Goal: Find specific page/section: Find specific page/section

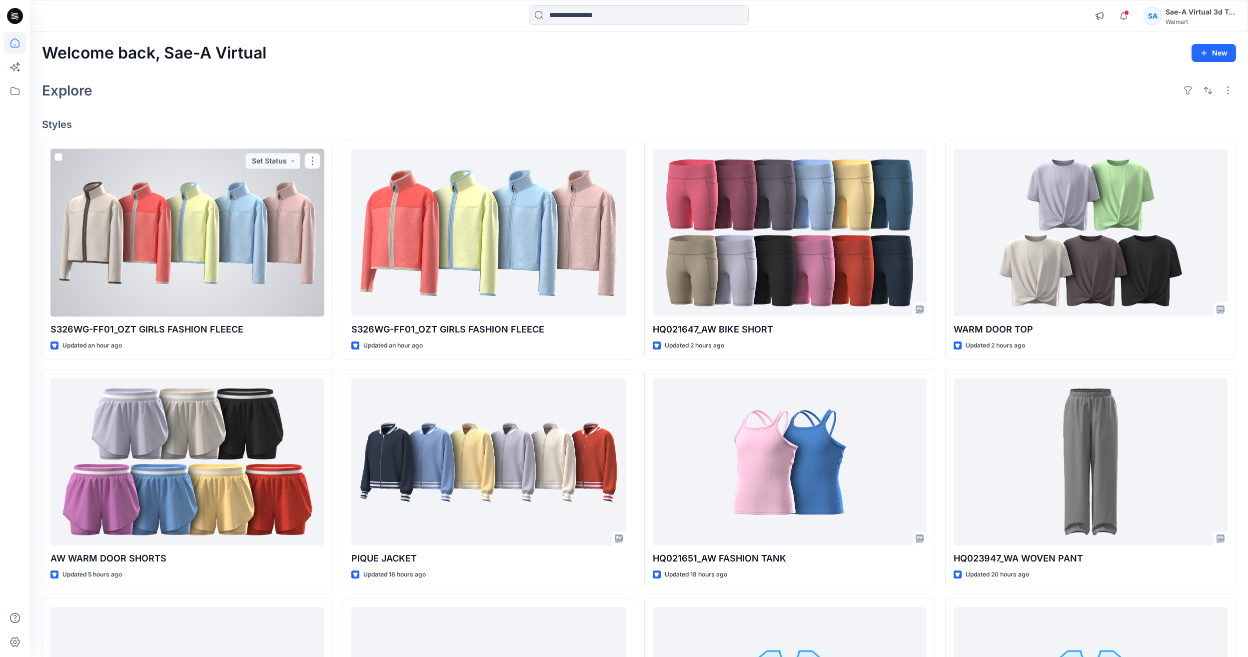
click at [243, 262] on div at bounding box center [187, 232] width 274 height 167
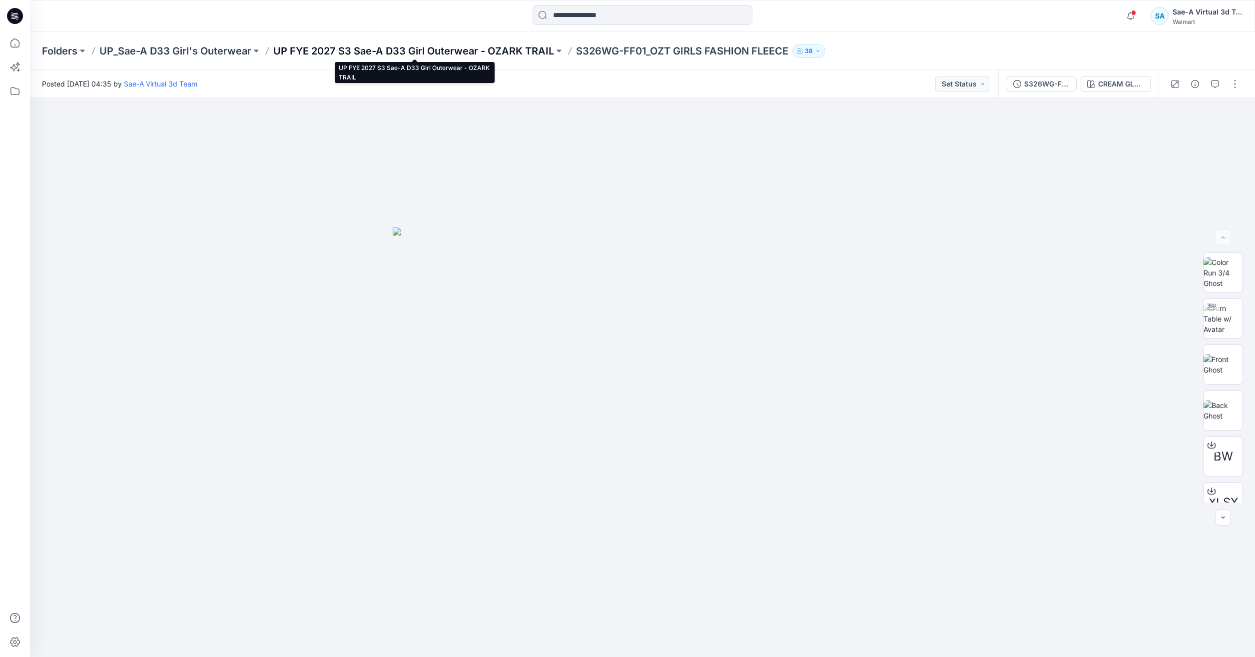
click at [340, 52] on p "UP FYE 2027 S3 Sae-A D33 Girl Outerwear - OZARK TRAIL" at bounding box center [413, 51] width 281 height 14
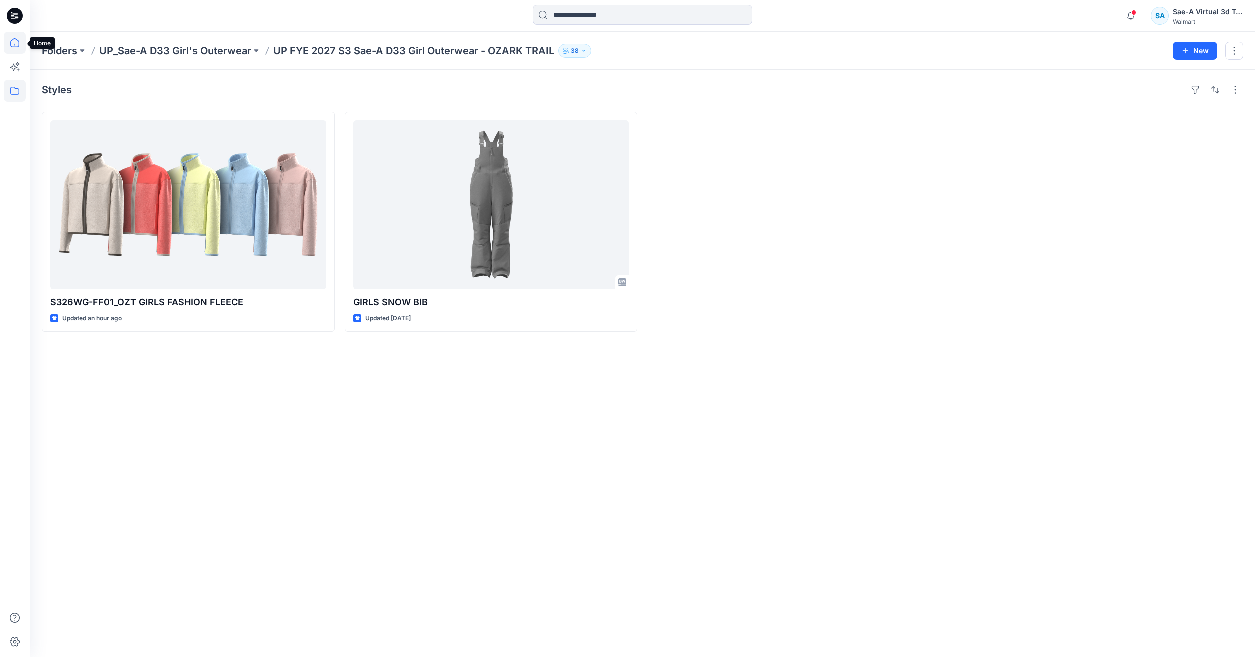
click at [13, 42] on icon at bounding box center [15, 43] width 22 height 22
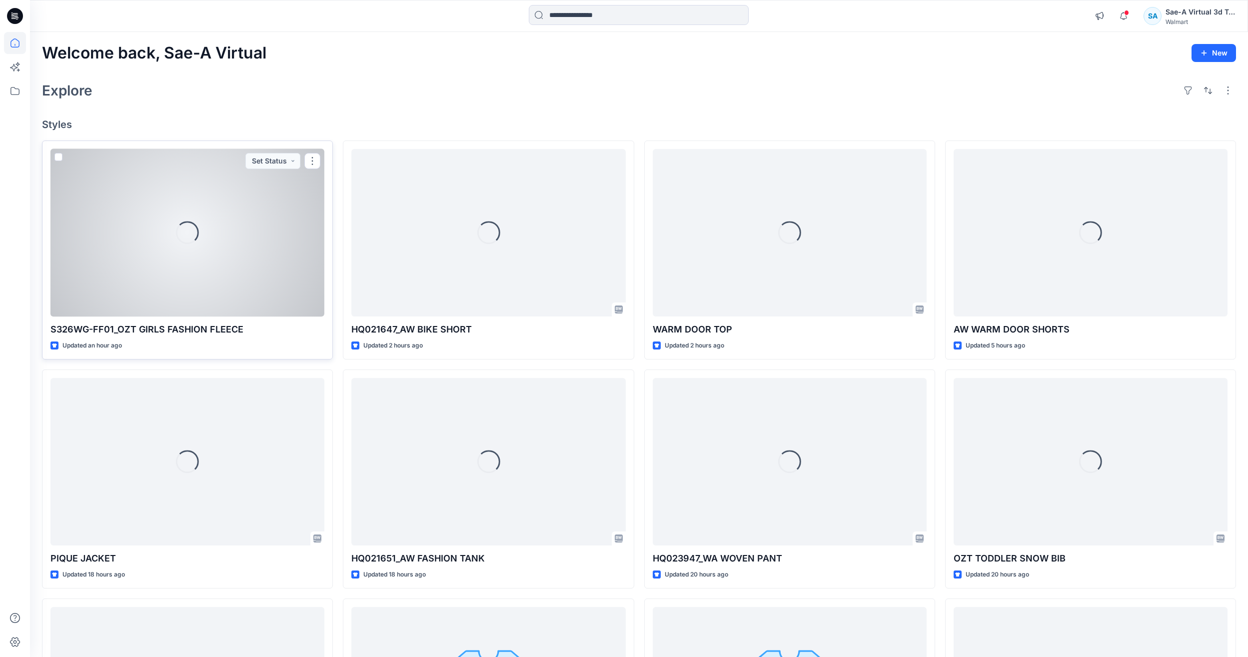
click at [262, 285] on div "Loading..." at bounding box center [187, 232] width 274 height 167
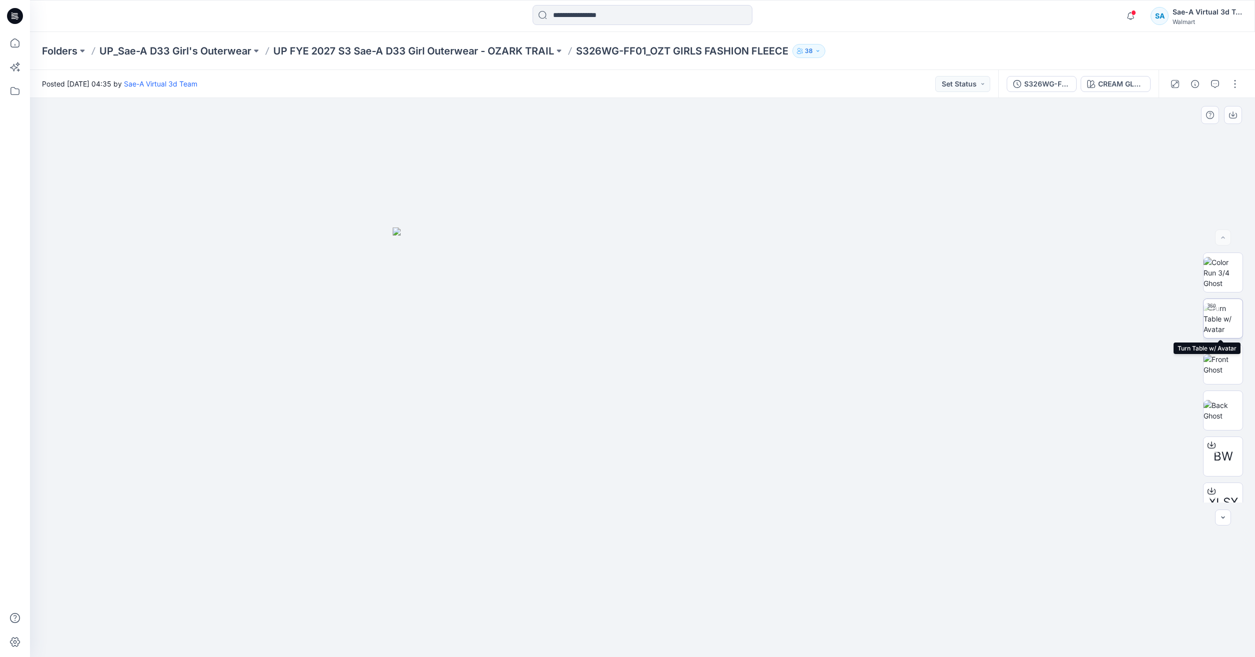
click at [1217, 334] on img at bounding box center [1223, 318] width 39 height 31
drag, startPoint x: 776, startPoint y: 625, endPoint x: 503, endPoint y: 588, distance: 275.9
click at [503, 588] on div at bounding box center [642, 377] width 1225 height 559
click at [13, 44] on icon at bounding box center [15, 43] width 22 height 22
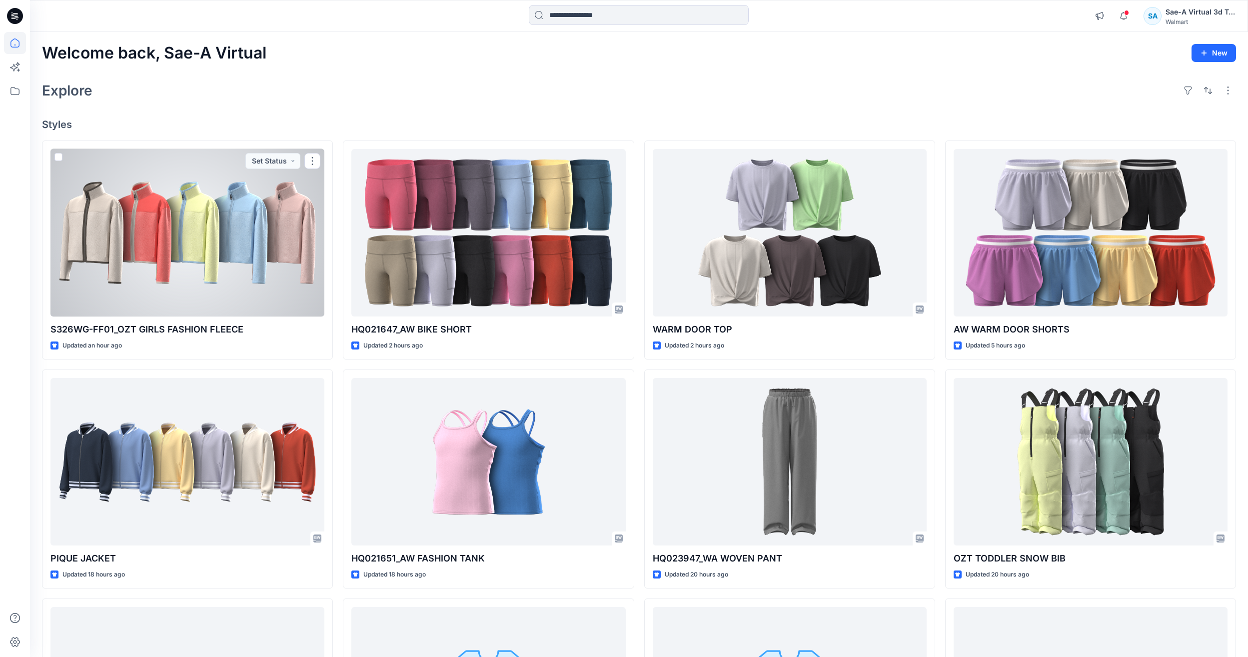
click at [154, 219] on div at bounding box center [187, 232] width 274 height 167
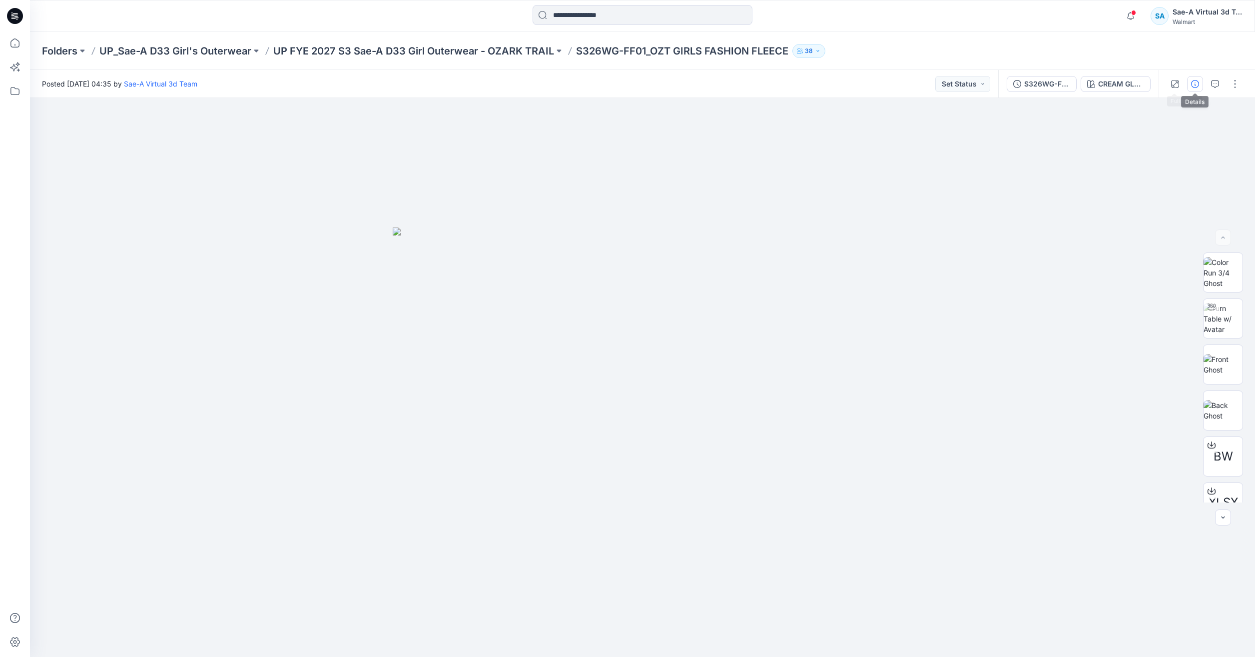
click at [1194, 84] on icon "button" at bounding box center [1195, 84] width 8 height 8
click at [1233, 91] on button "button" at bounding box center [1235, 84] width 16 height 16
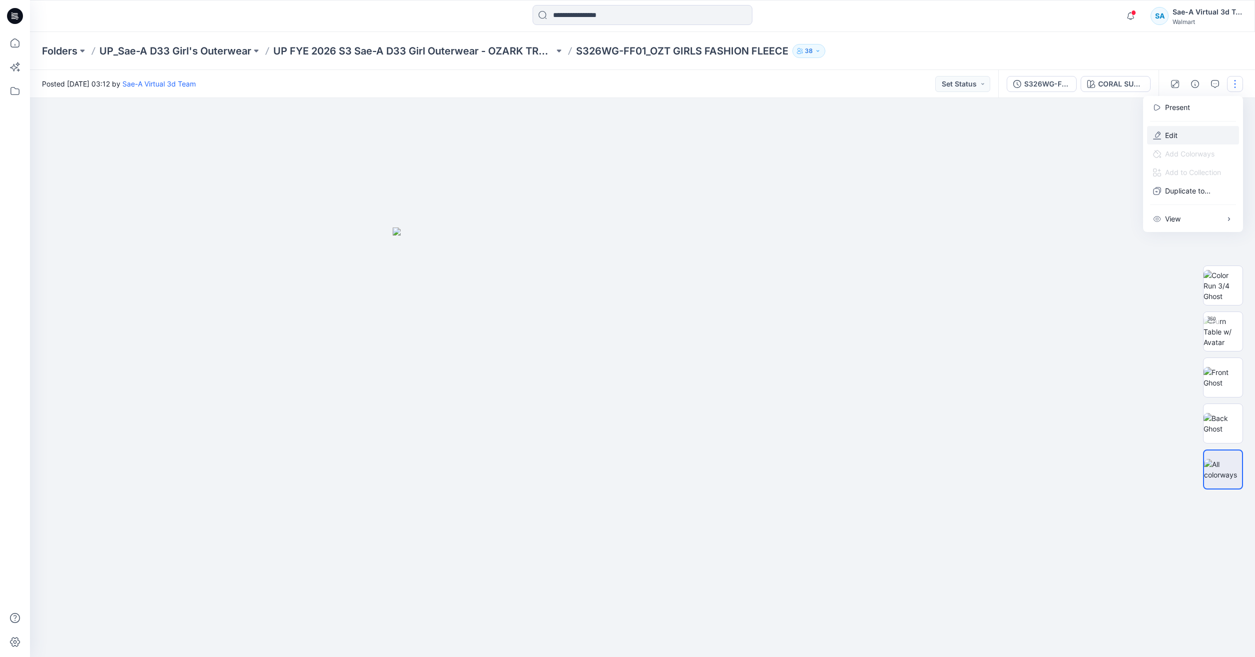
click at [1184, 128] on button "Edit" at bounding box center [1193, 135] width 92 height 18
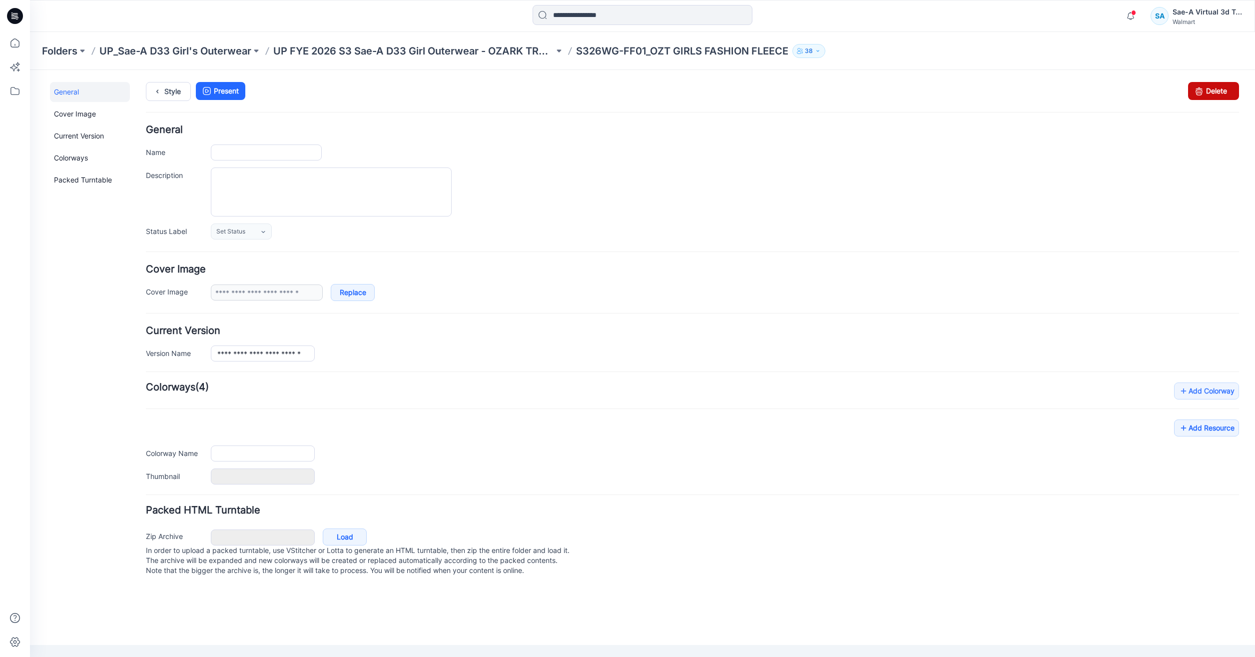
type input "**********"
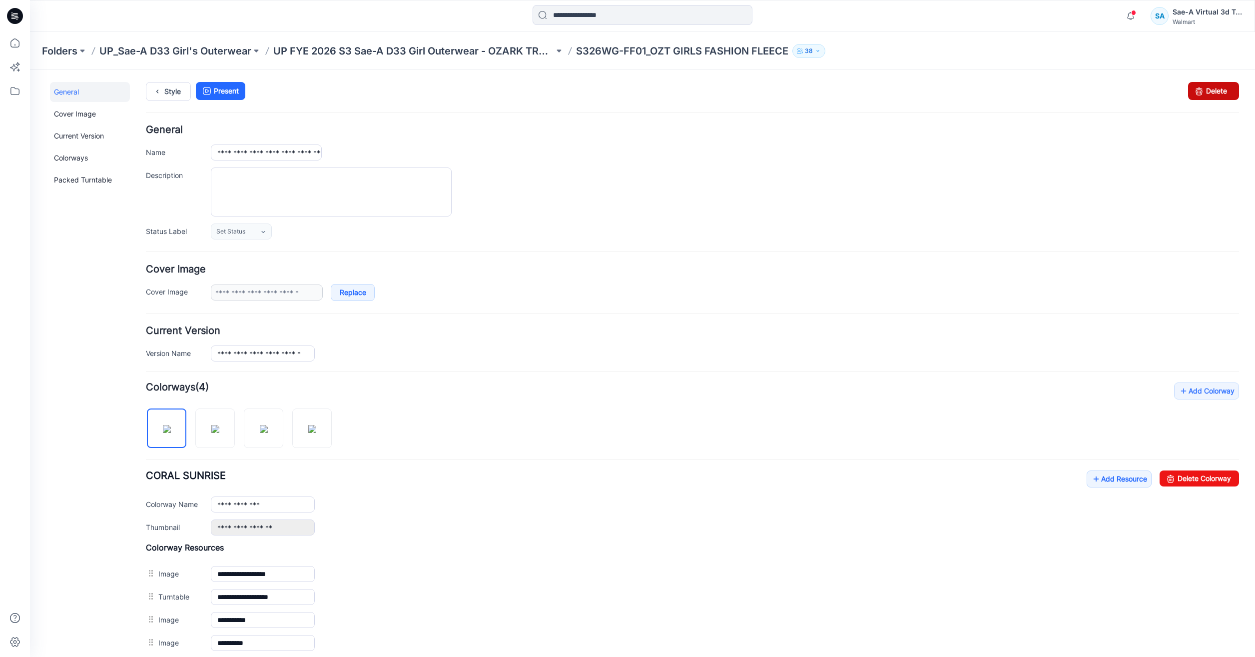
drag, startPoint x: 1218, startPoint y: 93, endPoint x: 697, endPoint y: 129, distance: 523.0
click at [1218, 93] on link "Delete" at bounding box center [1213, 91] width 51 height 18
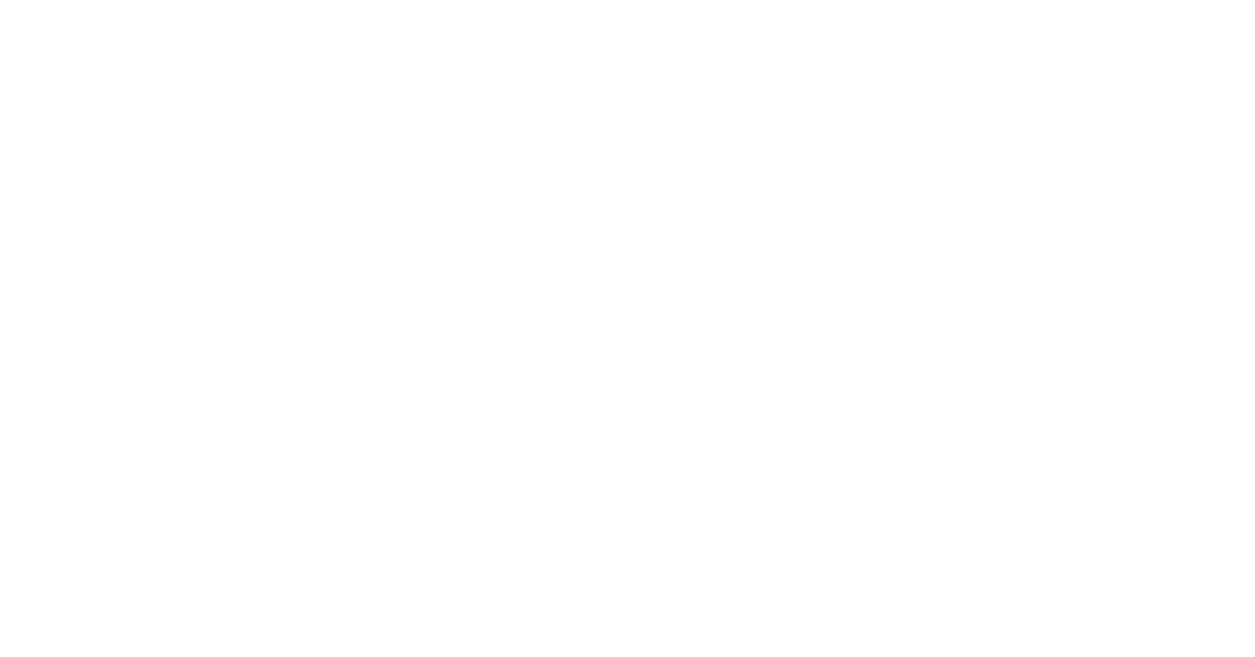
click at [9, 0] on html at bounding box center [627, 0] width 1255 height 0
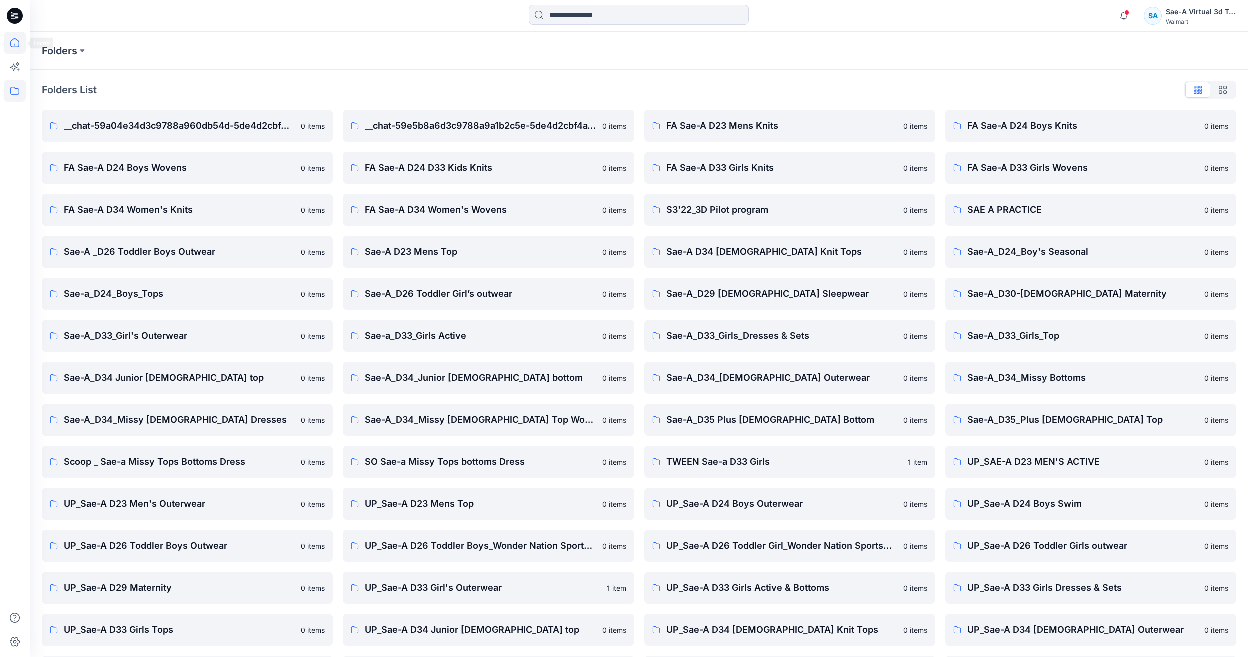
click at [21, 42] on icon at bounding box center [15, 43] width 22 height 22
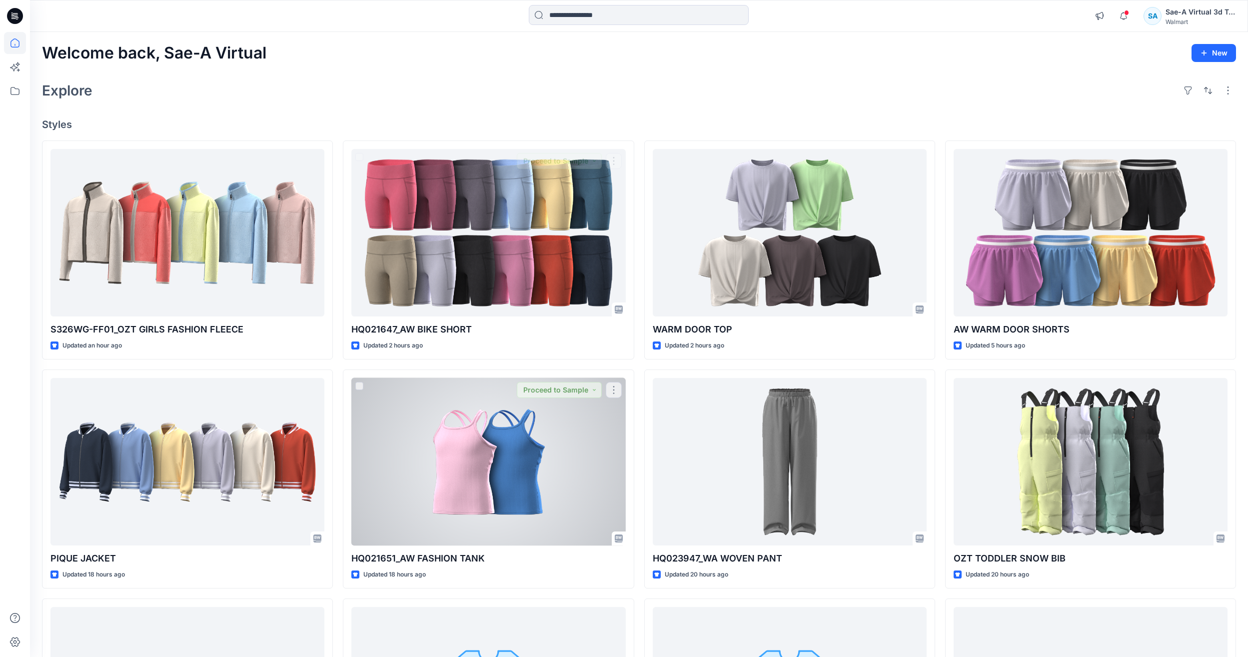
scroll to position [208, 0]
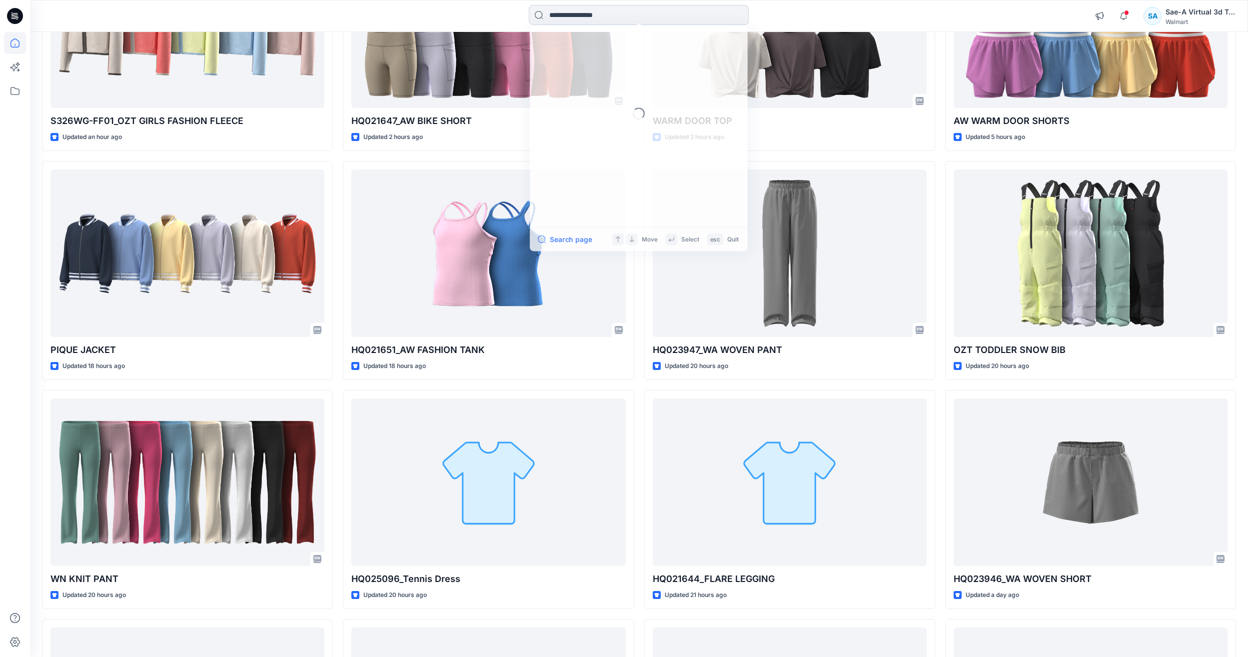
click at [720, 9] on input at bounding box center [639, 15] width 220 height 20
paste input "********"
type input "********"
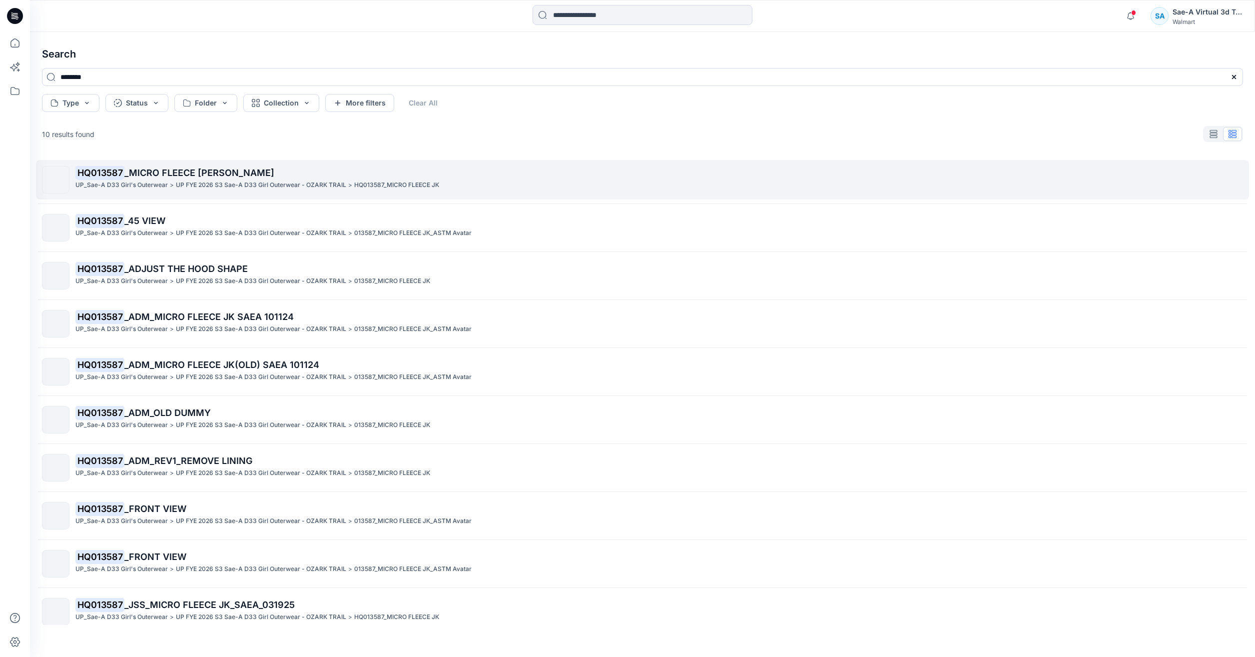
click at [285, 187] on p "UP FYE 2026 S3 Sae-A D33 Girl Outerwear - OZARK TRAIL" at bounding box center [261, 185] width 170 height 10
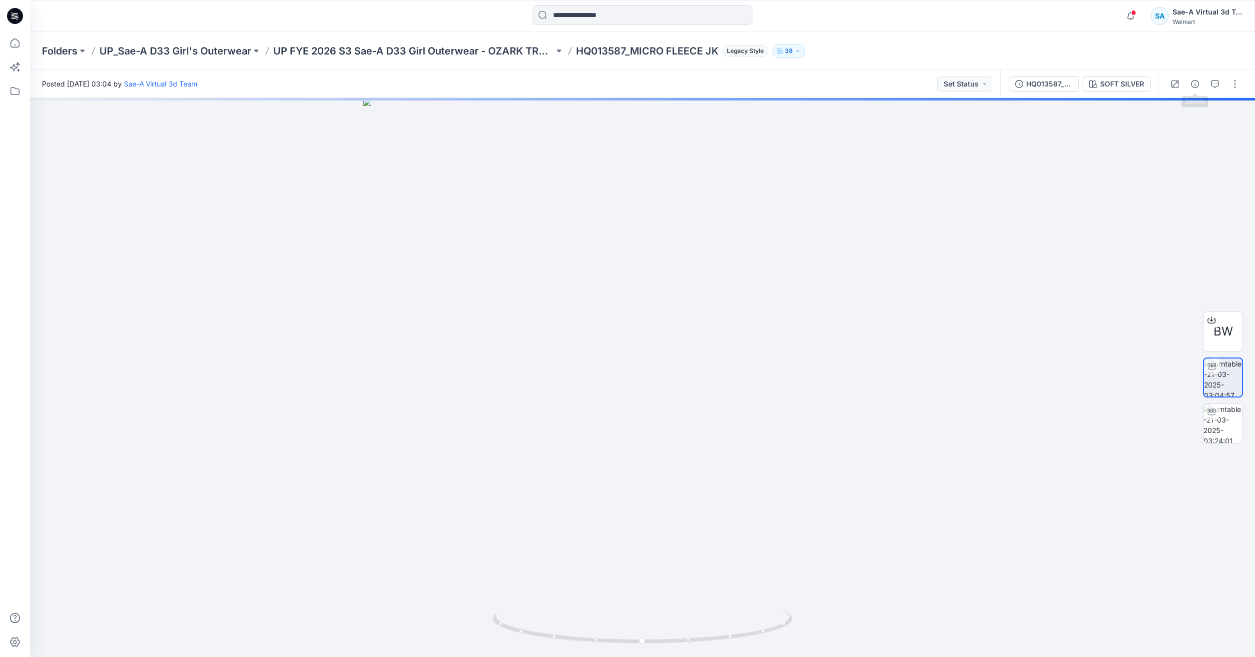
click at [1204, 86] on div at bounding box center [1205, 84] width 92 height 28
click at [1195, 84] on icon "button" at bounding box center [1195, 84] width 8 height 8
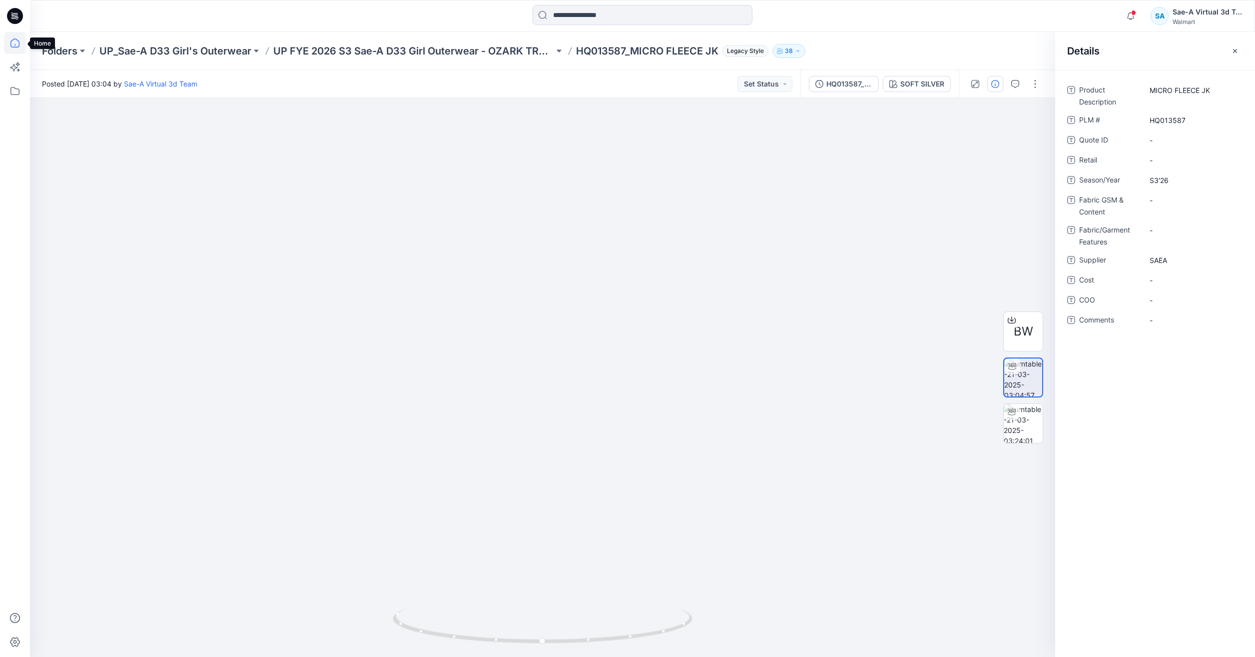
click at [8, 41] on icon at bounding box center [15, 43] width 22 height 22
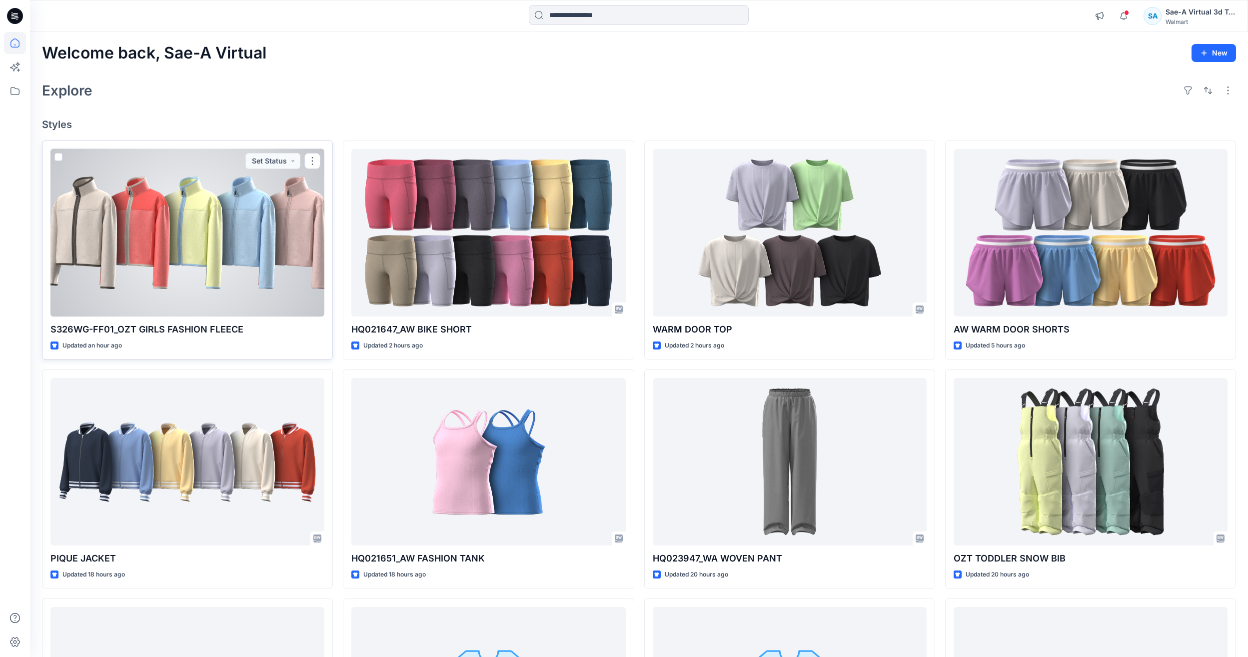
click at [244, 252] on div at bounding box center [187, 232] width 274 height 167
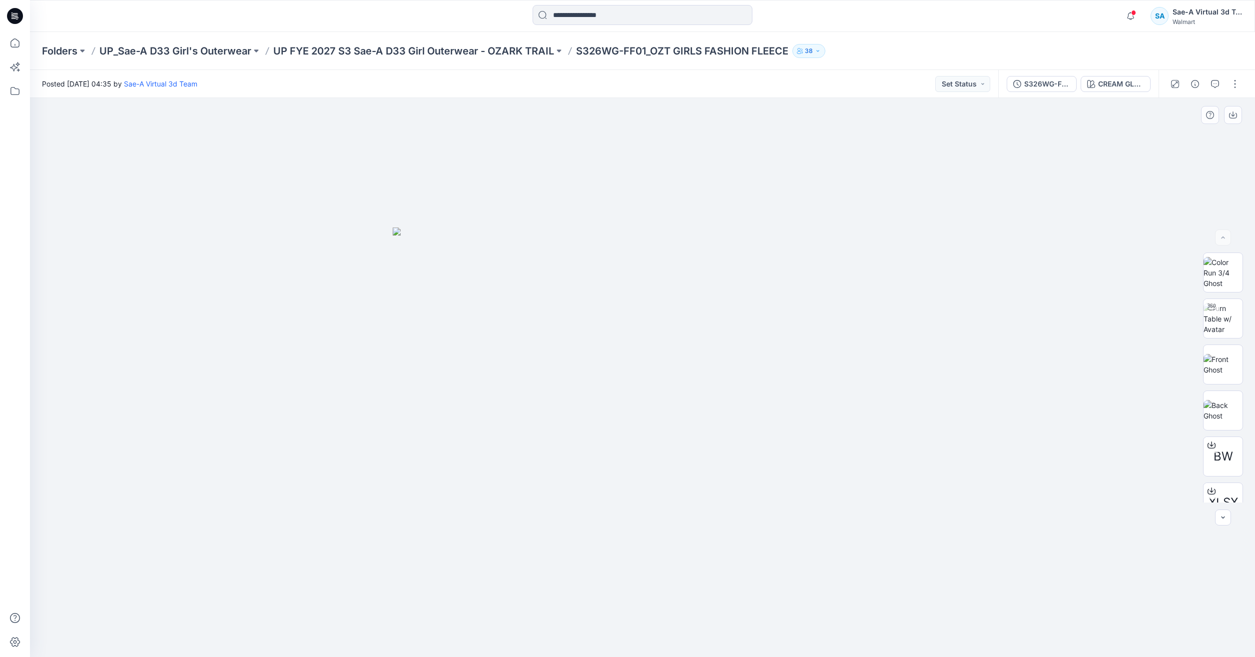
click at [560, 362] on img at bounding box center [643, 441] width 500 height 429
